Goal: Task Accomplishment & Management: Manage account settings

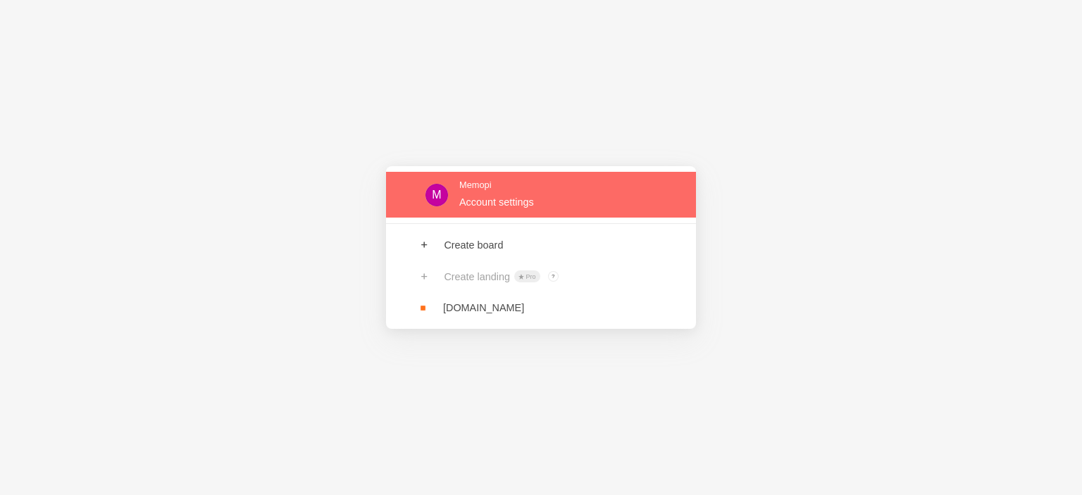
click at [566, 208] on link at bounding box center [541, 195] width 310 height 46
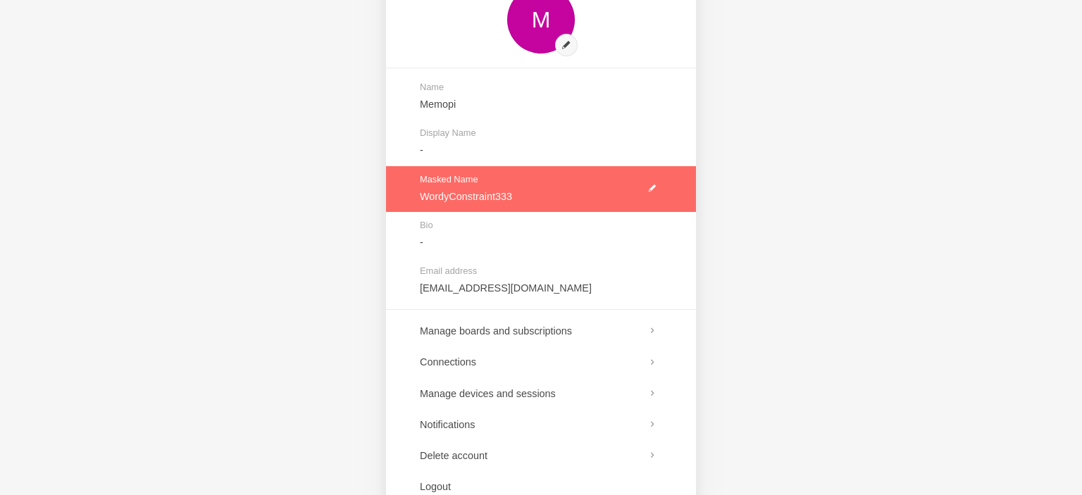
scroll to position [119, 0]
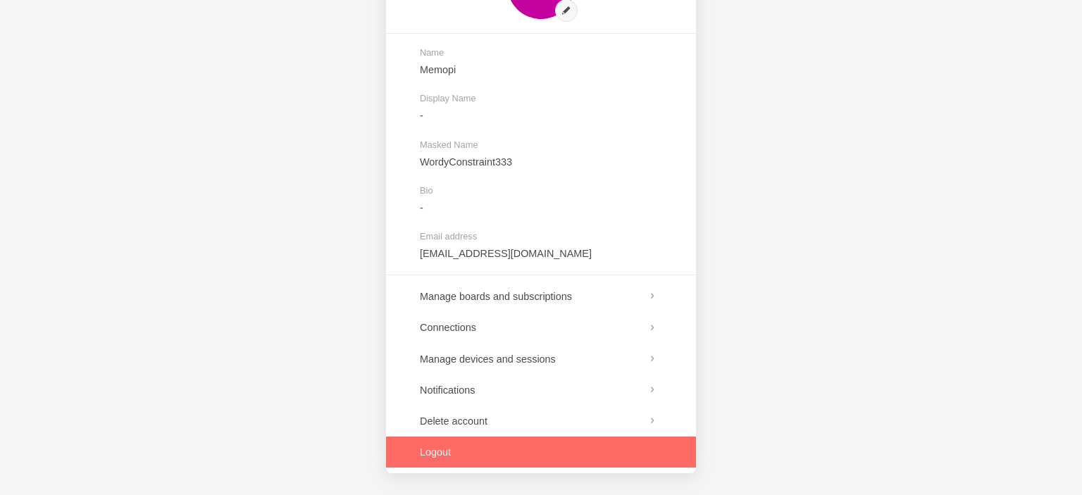
click at [459, 438] on link at bounding box center [541, 452] width 310 height 31
